Goal: Task Accomplishment & Management: Complete application form

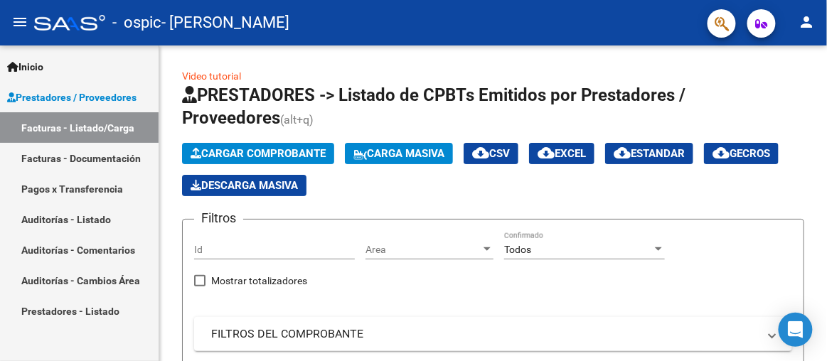
click at [233, 148] on span "Cargar Comprobante" at bounding box center [257, 153] width 135 height 13
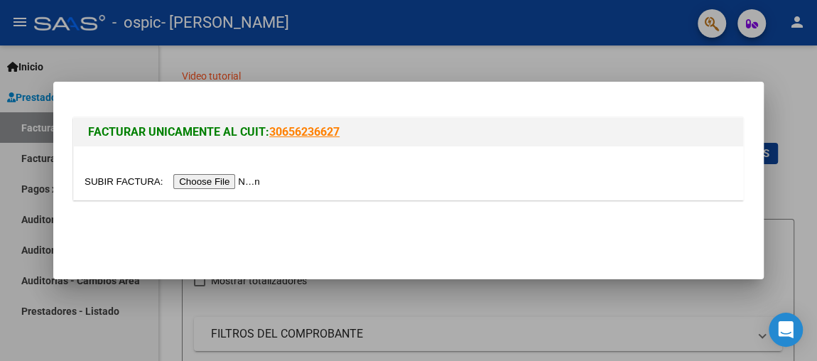
click at [249, 181] on input "file" at bounding box center [175, 181] width 180 height 15
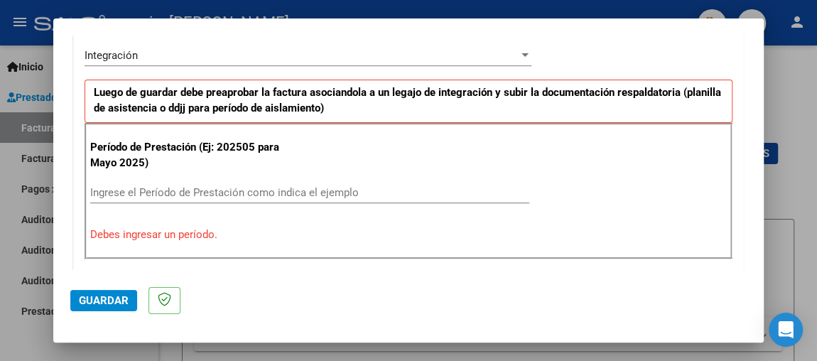
scroll to position [352, 0]
click at [340, 187] on input "Ingrese el Período de Prestación como indica el ejemplo" at bounding box center [309, 192] width 439 height 13
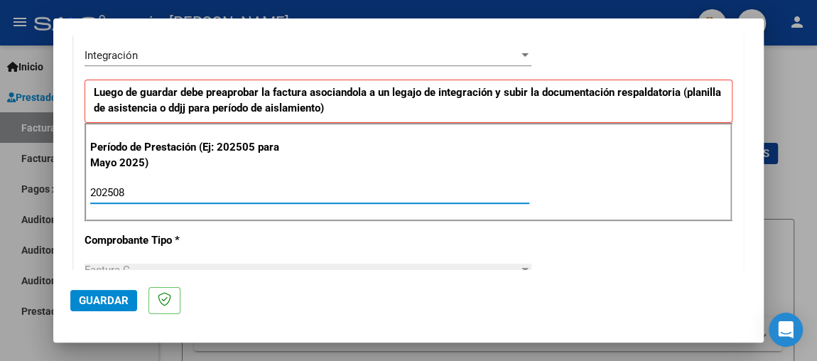
type input "202508"
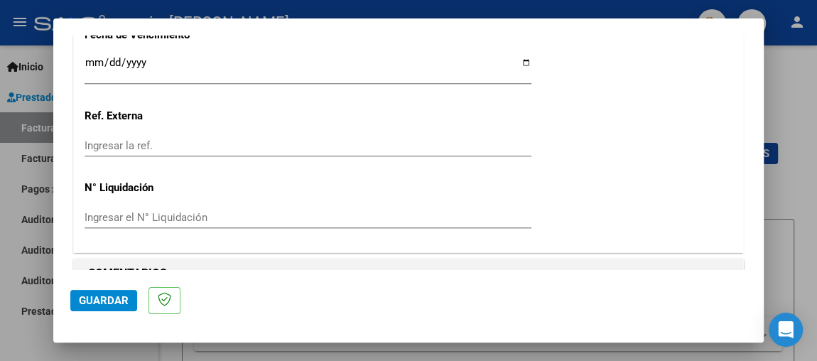
scroll to position [1039, 0]
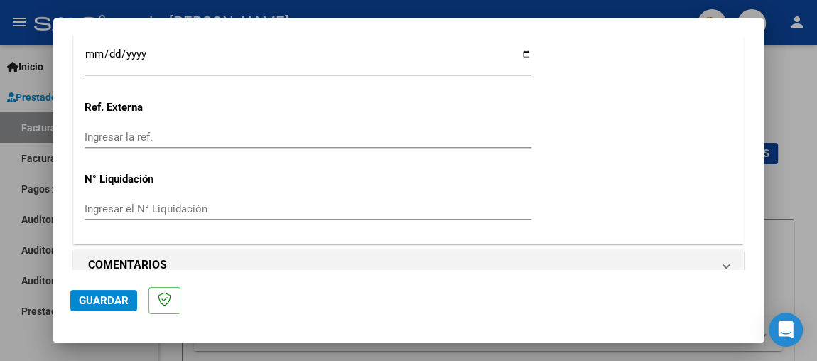
click at [518, 52] on input "Ingresar la fecha" at bounding box center [308, 59] width 447 height 23
type input "[DATE]"
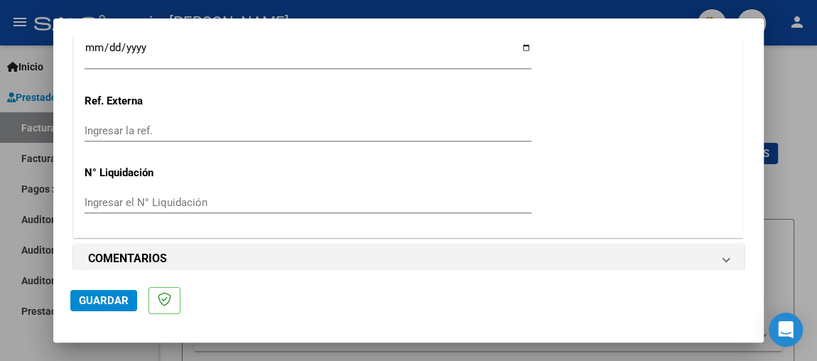
scroll to position [1054, 0]
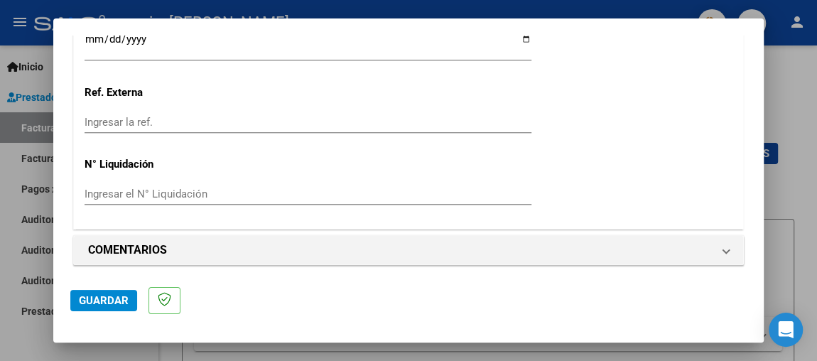
click at [115, 298] on span "Guardar" at bounding box center [104, 300] width 50 height 13
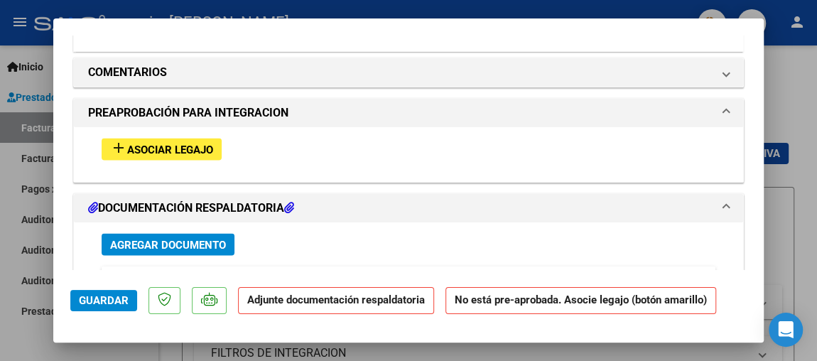
scroll to position [1211, 0]
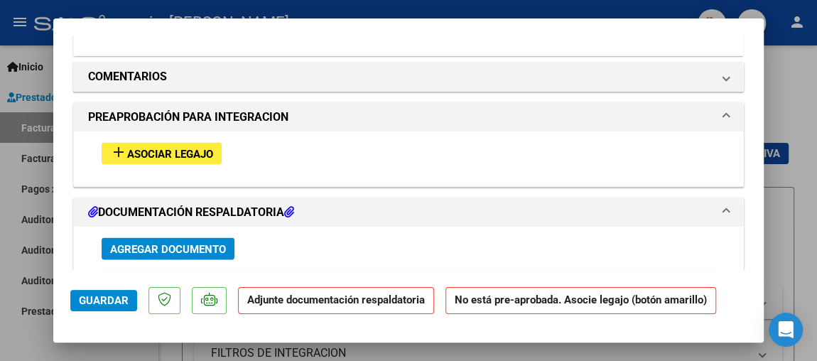
click at [201, 151] on span "Asociar Legajo" at bounding box center [170, 153] width 86 height 13
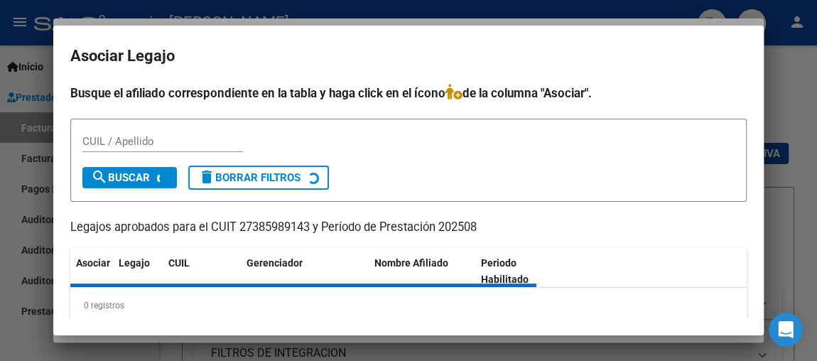
scroll to position [14, 0]
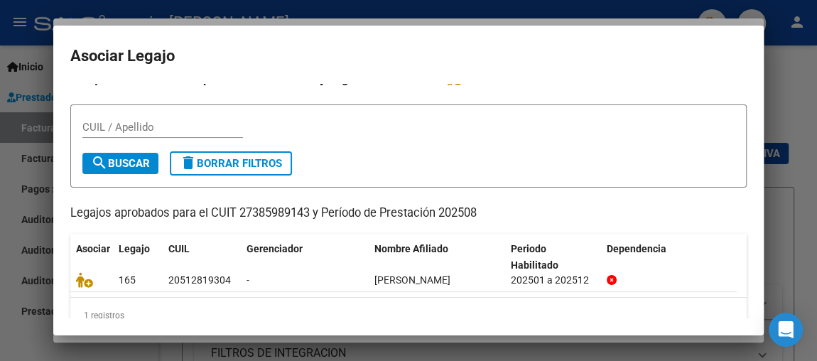
click at [619, 146] on div "CUIL / Apellido" at bounding box center [408, 134] width 652 height 35
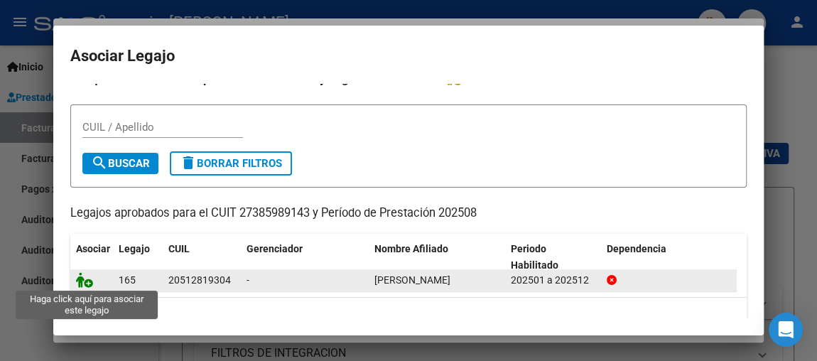
click at [86, 276] on icon at bounding box center [84, 280] width 17 height 16
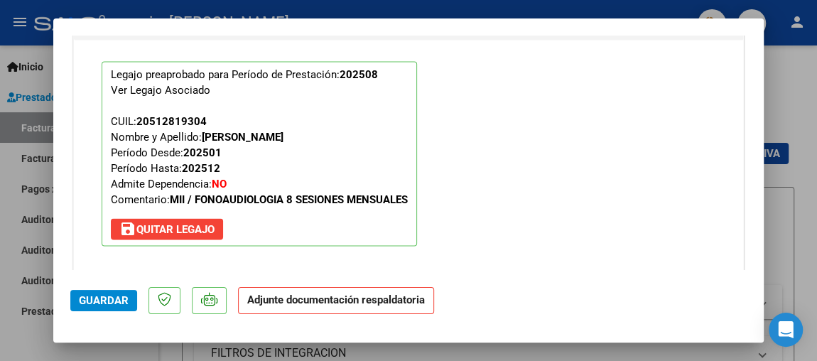
scroll to position [1464, 0]
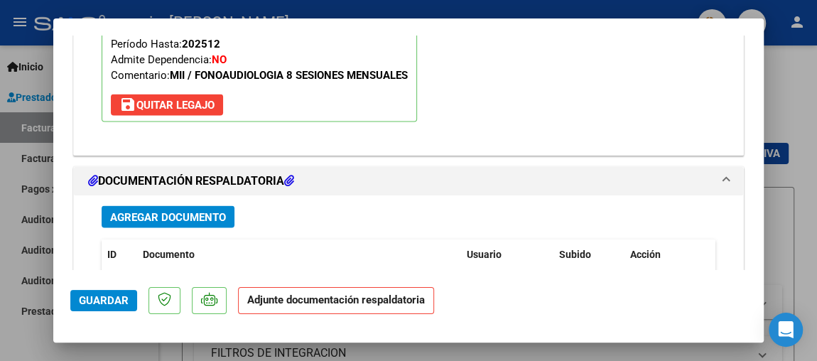
click at [147, 215] on span "Agregar Documento" at bounding box center [168, 217] width 116 height 13
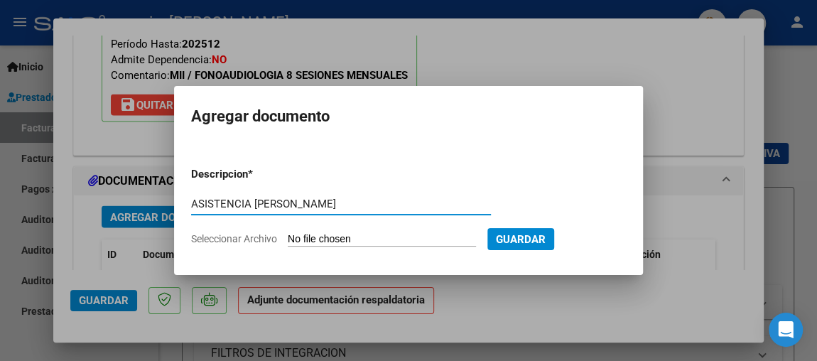
type input "ASISTENCIA [PERSON_NAME]"
click at [352, 239] on input "Seleccionar Archivo" at bounding box center [382, 240] width 188 height 14
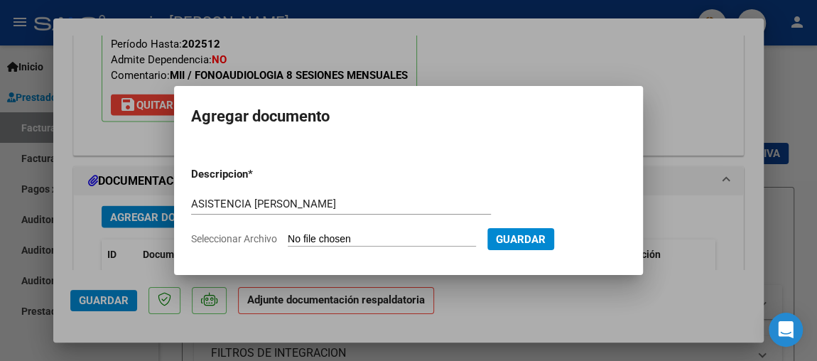
type input "C:\fakepath\[PERSON_NAME].pdf"
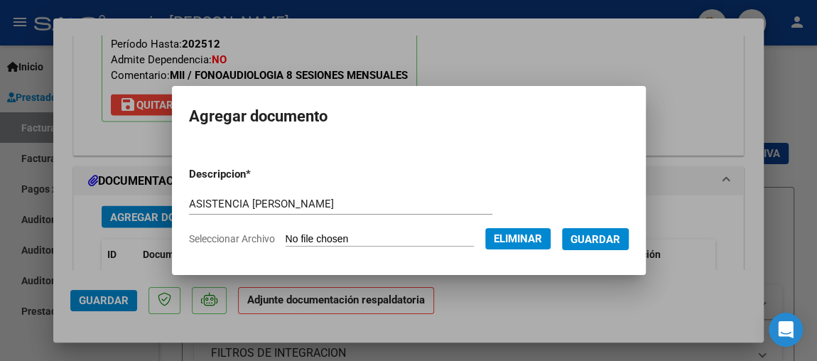
click at [603, 246] on button "Guardar" at bounding box center [595, 239] width 67 height 22
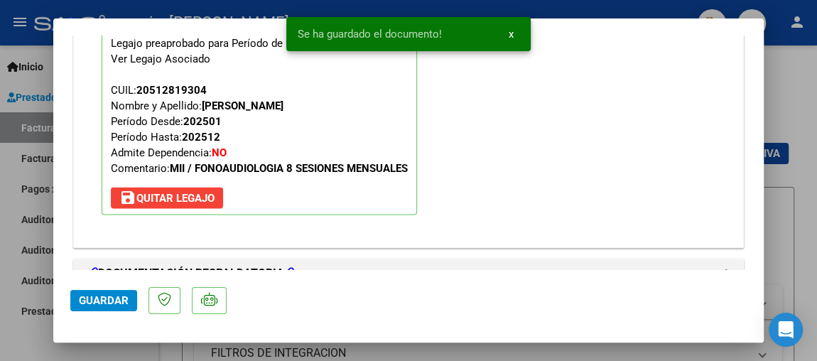
scroll to position [1376, 0]
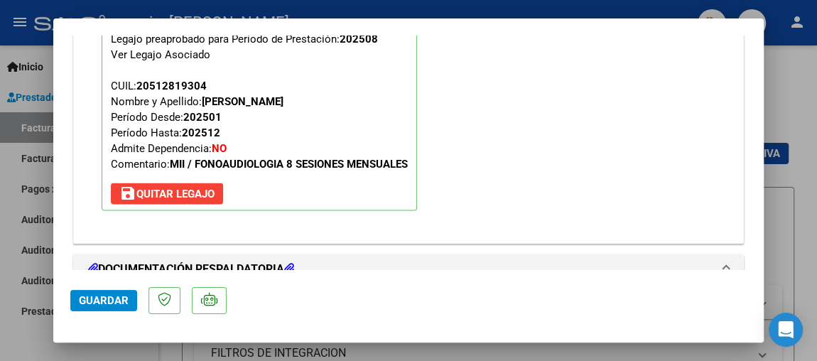
click at [94, 308] on button "Guardar" at bounding box center [103, 300] width 67 height 21
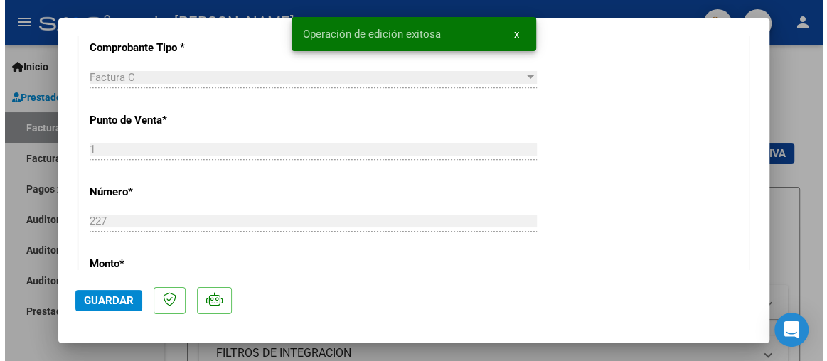
scroll to position [0, 0]
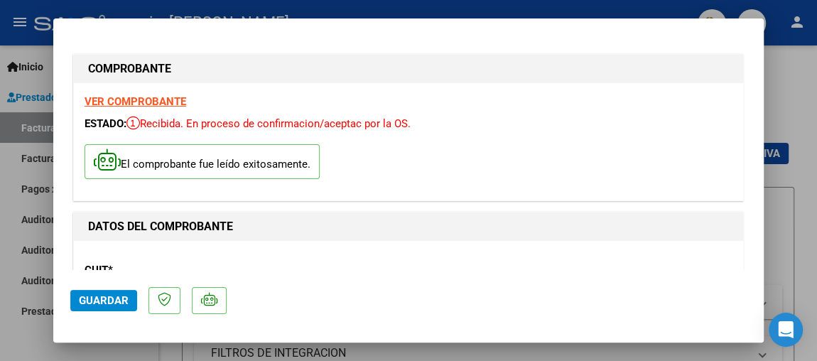
click at [774, 95] on div at bounding box center [408, 180] width 817 height 361
